Goal: Navigation & Orientation: Find specific page/section

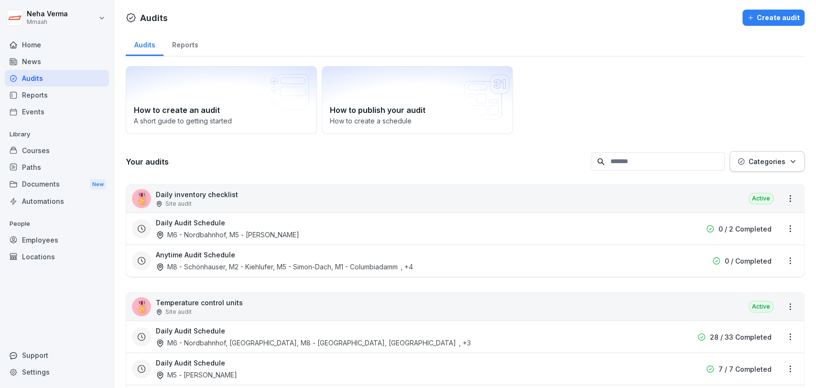
click at [39, 147] on font "Courses" at bounding box center [36, 150] width 28 height 8
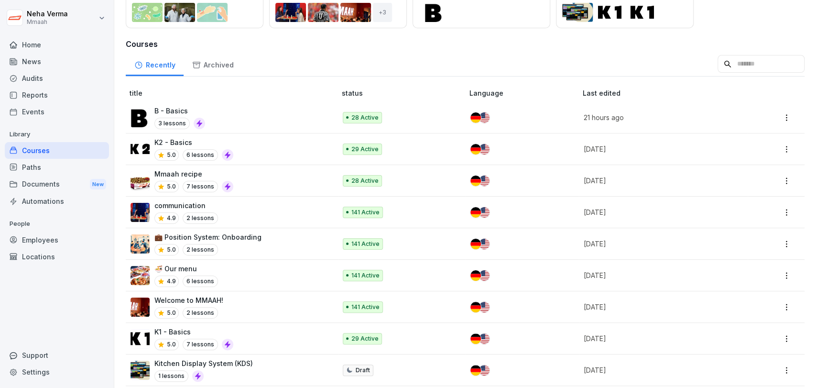
scroll to position [123, 0]
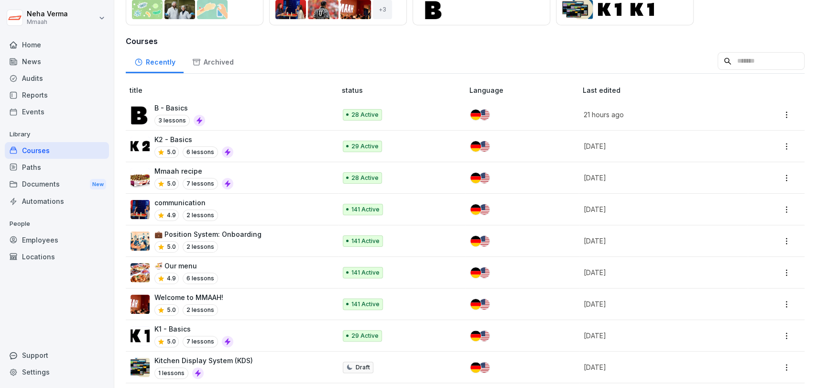
click at [162, 140] on font "K2 - Basics" at bounding box center [173, 139] width 38 height 8
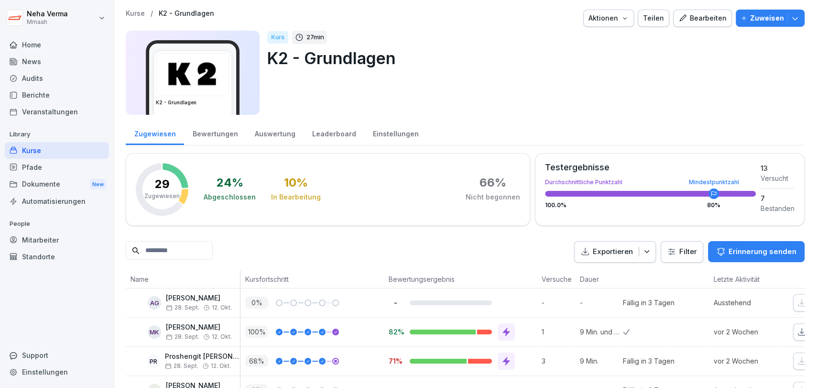
click at [207, 135] on div "Bewertungen" at bounding box center [215, 132] width 62 height 24
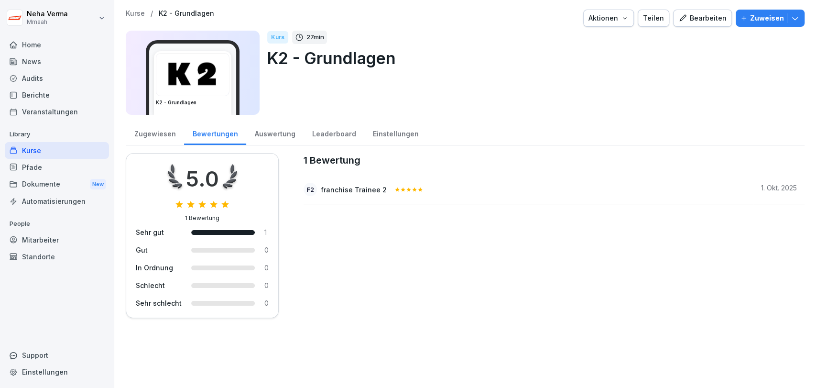
click at [263, 132] on div "Auswertung" at bounding box center [274, 132] width 57 height 24
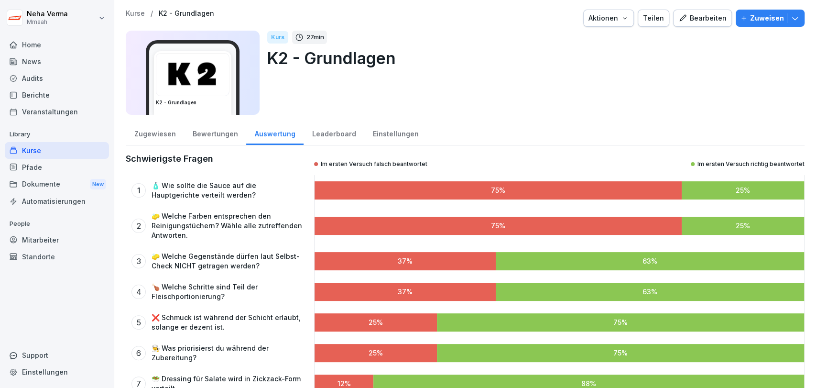
click at [317, 129] on div "Leaderboard" at bounding box center [334, 132] width 61 height 24
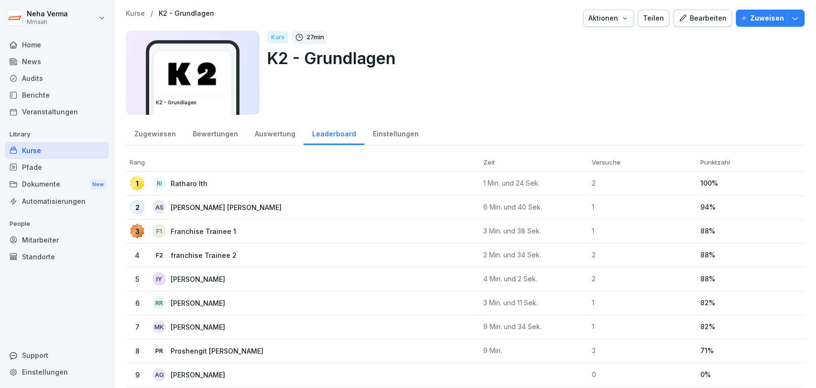
click at [386, 127] on div "Einstellungen" at bounding box center [395, 132] width 63 height 24
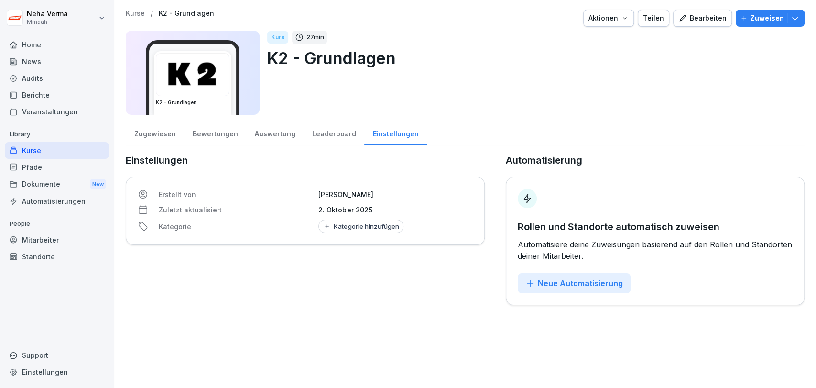
click at [322, 135] on div "Leaderboard" at bounding box center [334, 132] width 61 height 24
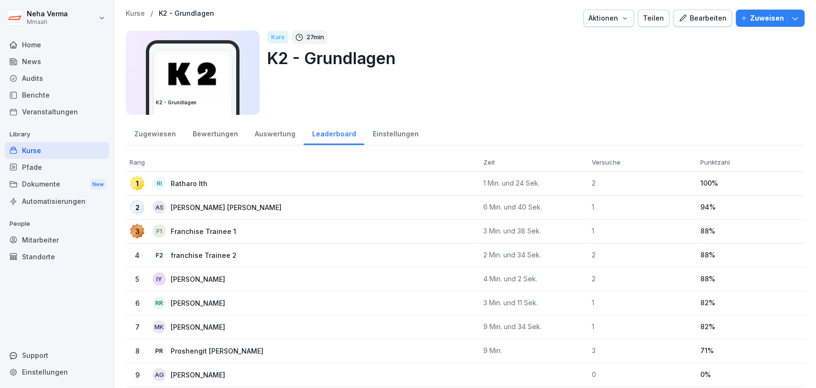
click at [36, 182] on div "Dokumente New" at bounding box center [57, 184] width 104 height 18
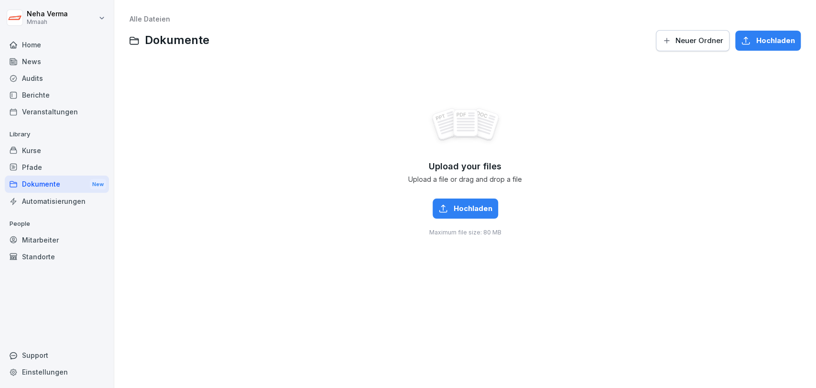
click at [38, 165] on div "Pfade" at bounding box center [57, 167] width 104 height 17
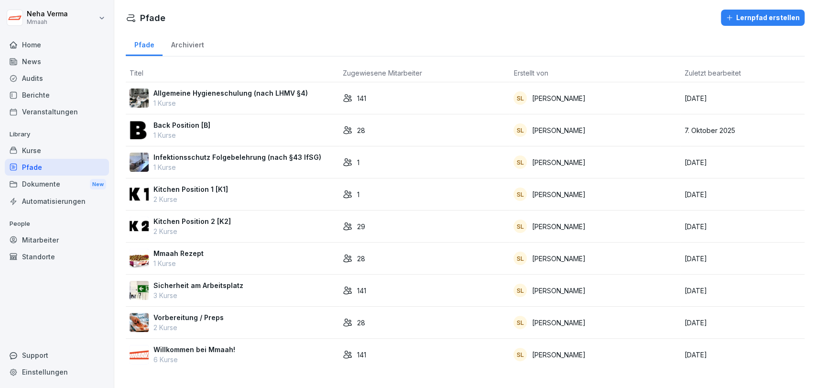
click at [139, 226] on img at bounding box center [139, 226] width 19 height 19
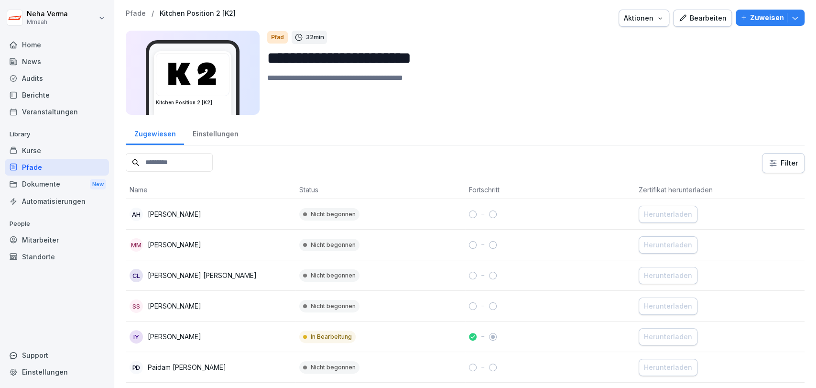
click at [52, 178] on div "Dokumente New" at bounding box center [57, 184] width 104 height 18
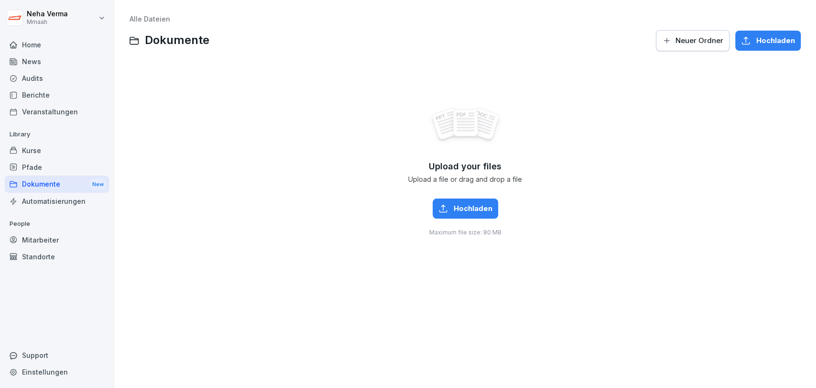
click at [33, 80] on div "Audits" at bounding box center [57, 78] width 104 height 17
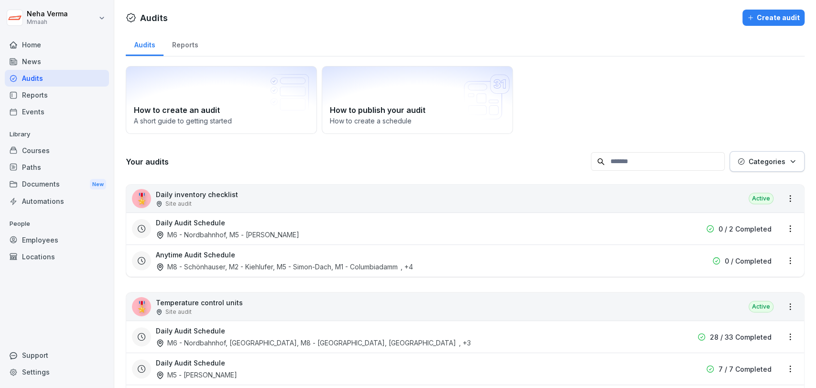
click at [38, 144] on div "Courses" at bounding box center [57, 150] width 104 height 17
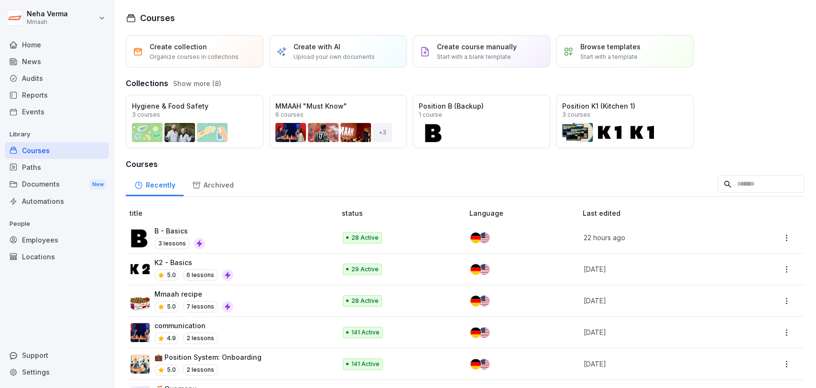
click at [211, 185] on font "Archived" at bounding box center [219, 185] width 30 height 8
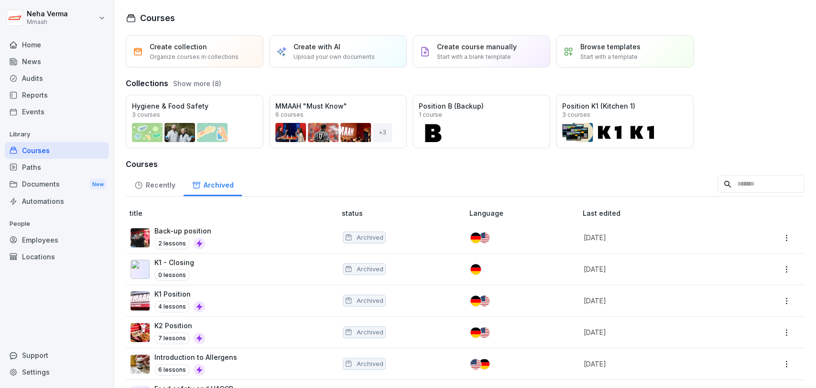
click at [155, 188] on font "Recently" at bounding box center [161, 185] width 30 height 8
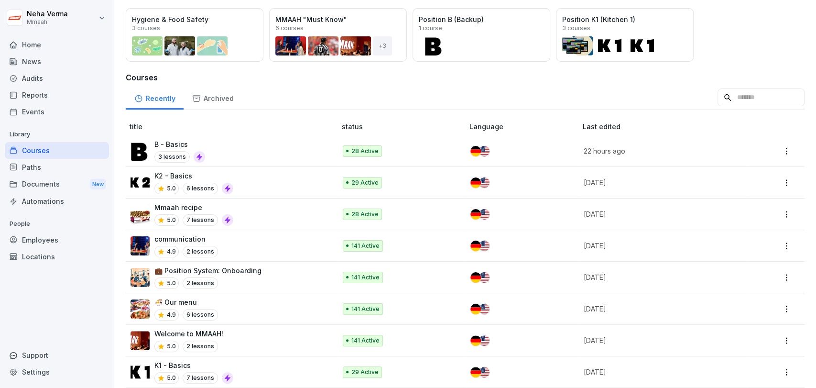
scroll to position [93, 0]
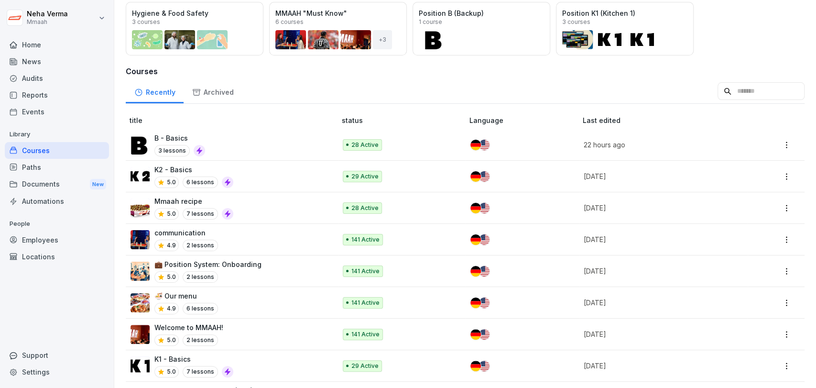
click at [253, 173] on div "K2 - Basics 5.0 6 lessons" at bounding box center [229, 175] width 196 height 23
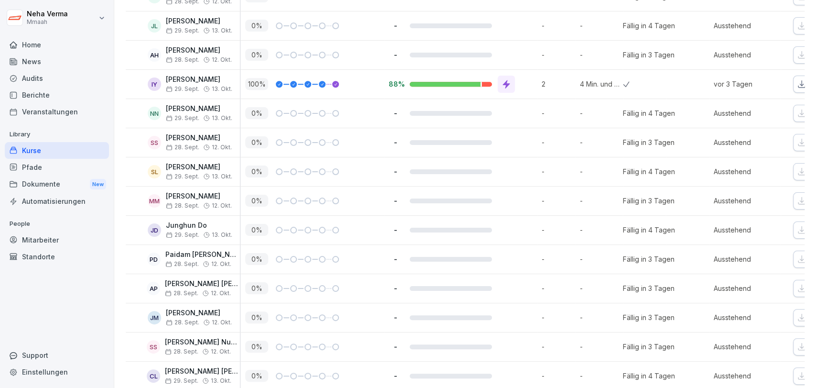
scroll to position [769, 0]
